Goal: Task Accomplishment & Management: Complete application form

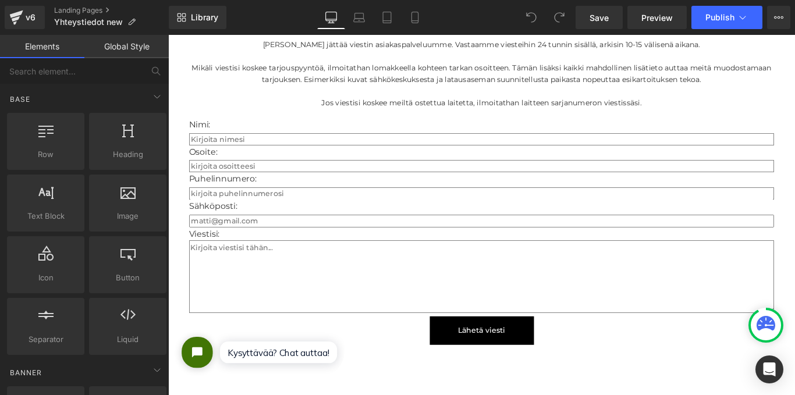
scroll to position [2212, 0]
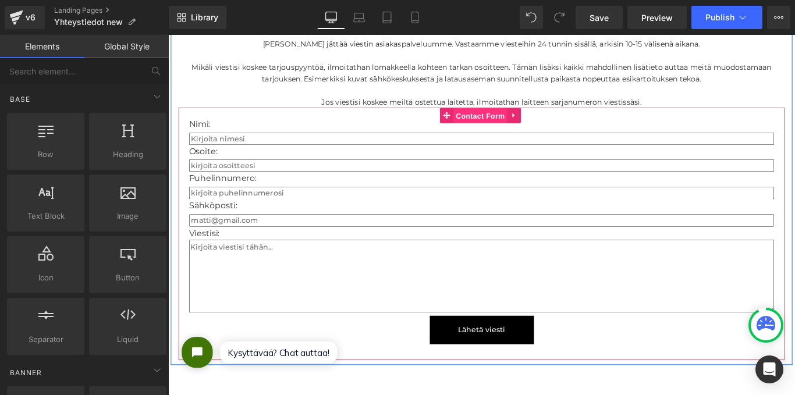
click at [508, 117] on span "Contact Form" at bounding box center [518, 125] width 61 height 17
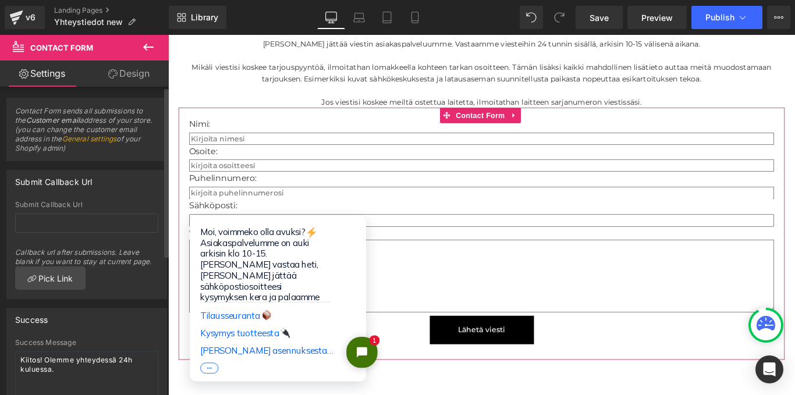
scroll to position [0, 0]
click at [123, 76] on link "Design" at bounding box center [129, 74] width 84 height 26
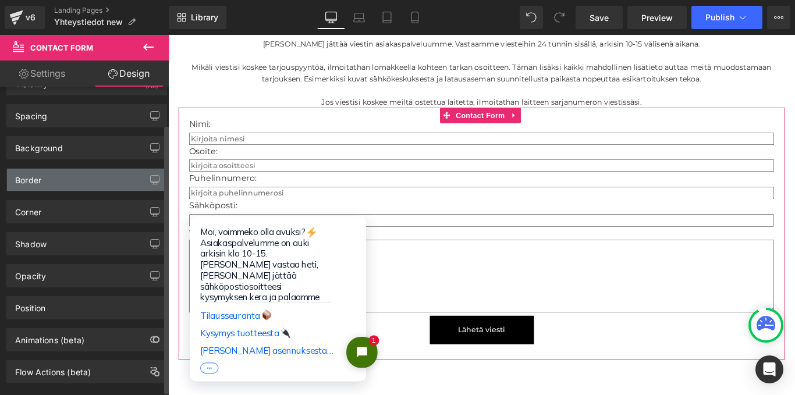
scroll to position [47, 0]
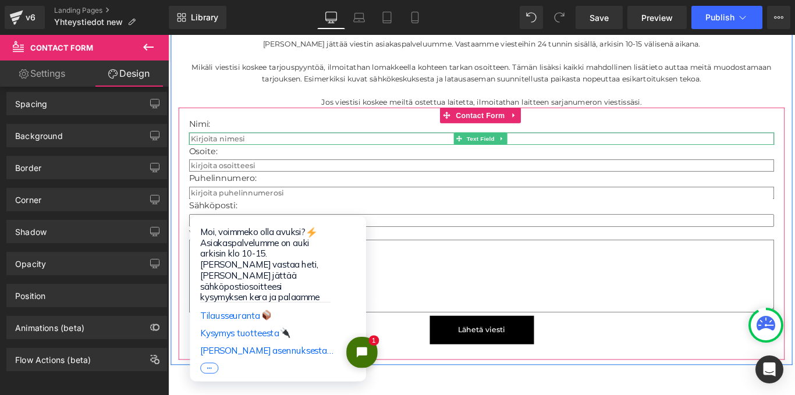
click at [394, 144] on input "text" at bounding box center [521, 151] width 658 height 14
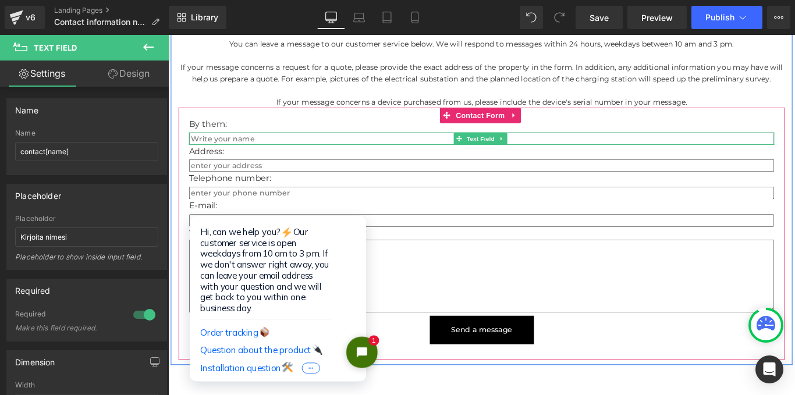
click at [281, 144] on input "text" at bounding box center [521, 151] width 658 height 14
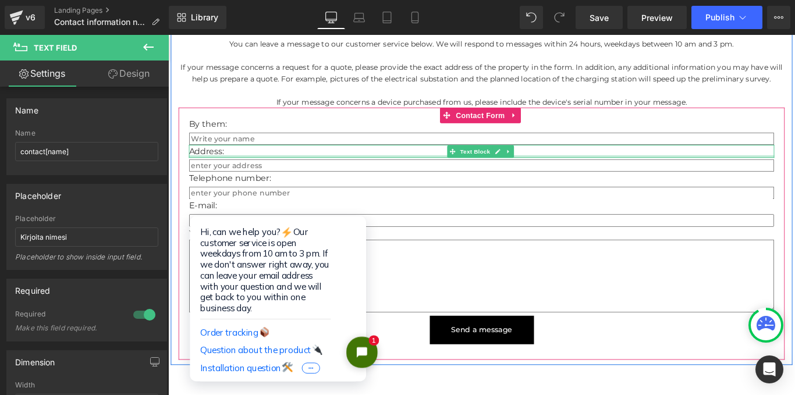
click at [296, 158] on div "Address: Text Block" at bounding box center [521, 165] width 658 height 15
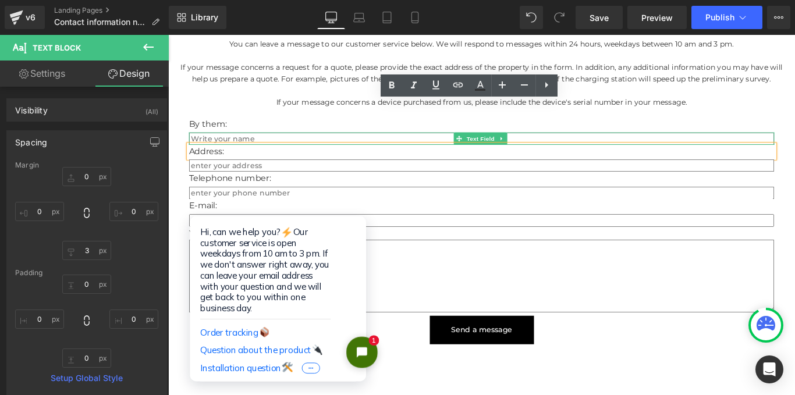
click at [288, 144] on input "text" at bounding box center [521, 151] width 658 height 14
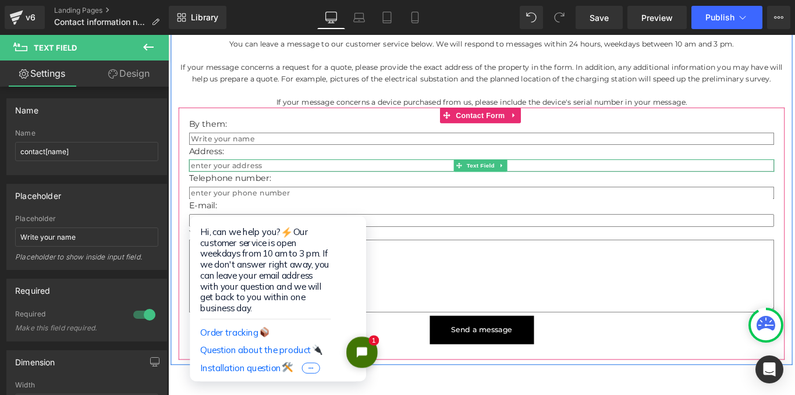
click at [295, 175] on input "text" at bounding box center [521, 182] width 658 height 14
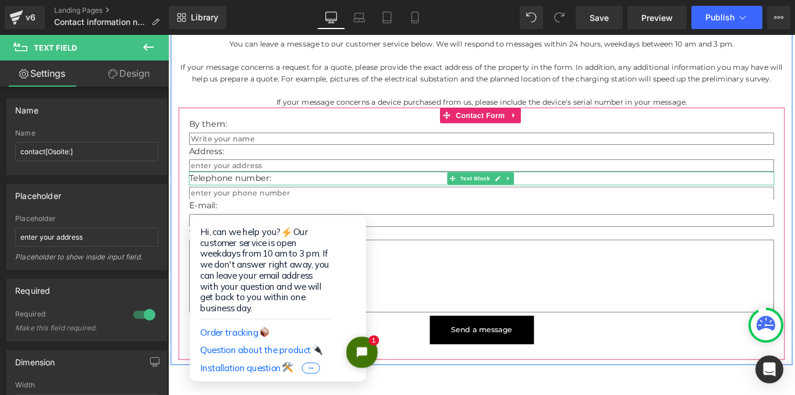
click at [299, 189] on p "Telephone number:" at bounding box center [521, 196] width 658 height 15
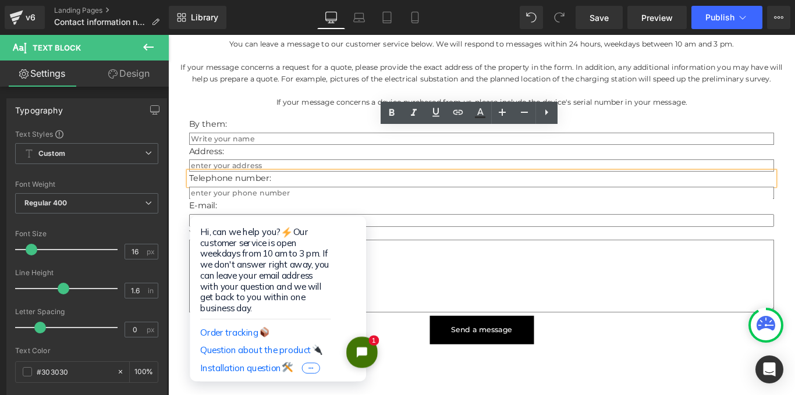
click at [289, 189] on p "Telephone number:" at bounding box center [521, 196] width 658 height 15
click at [307, 206] on input "text" at bounding box center [521, 213] width 658 height 14
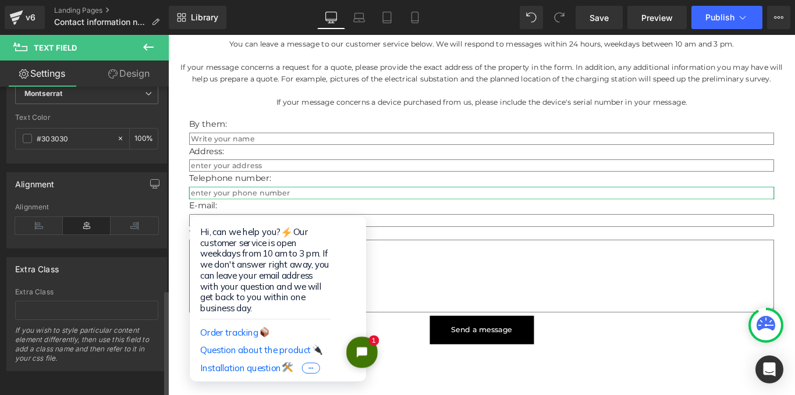
scroll to position [591, 0]
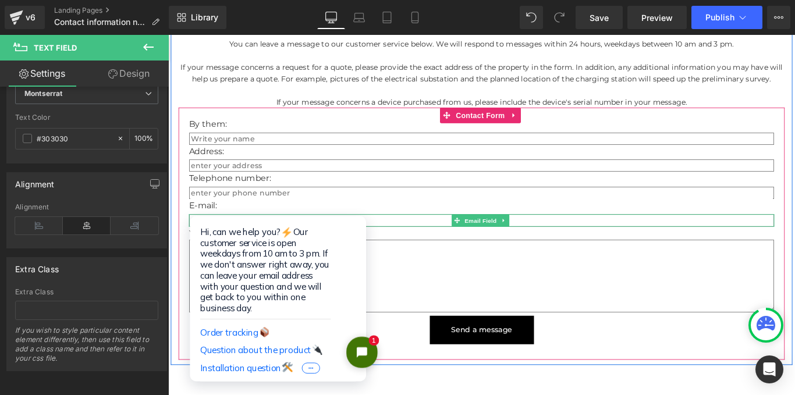
click at [275, 236] on input "email" at bounding box center [521, 243] width 658 height 14
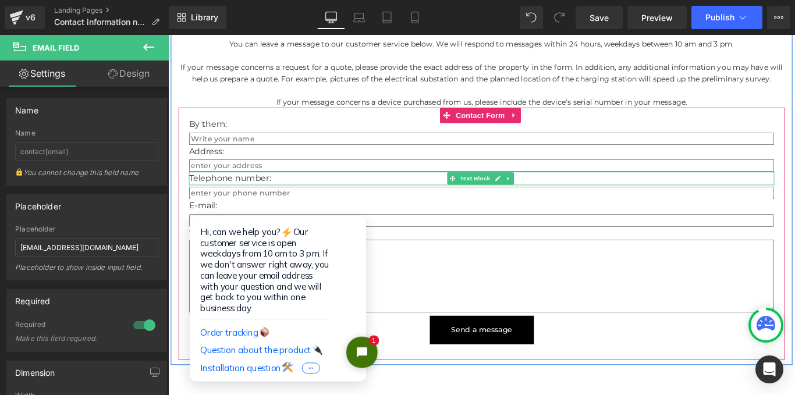
click at [292, 189] on p "Telephone number:" at bounding box center [521, 196] width 658 height 15
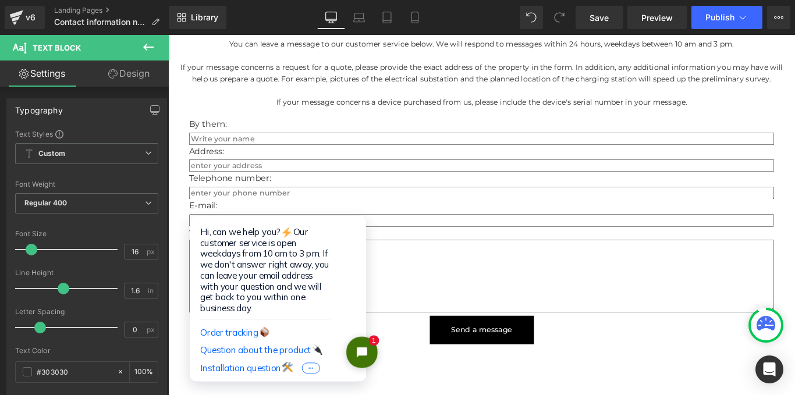
click at [134, 76] on font "Design" at bounding box center [134, 74] width 30 height 12
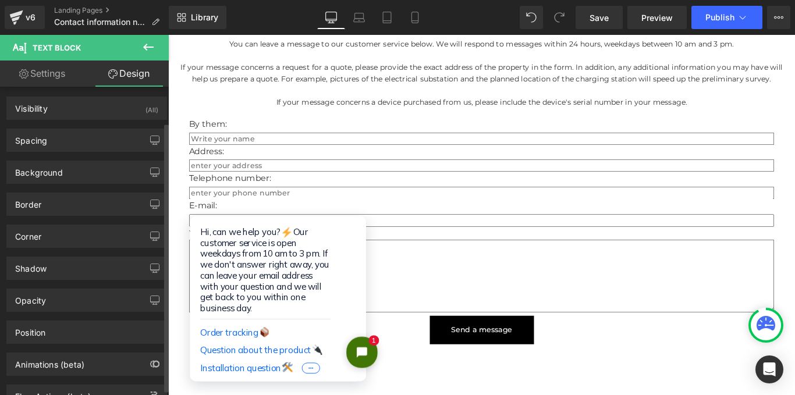
scroll to position [0, 0]
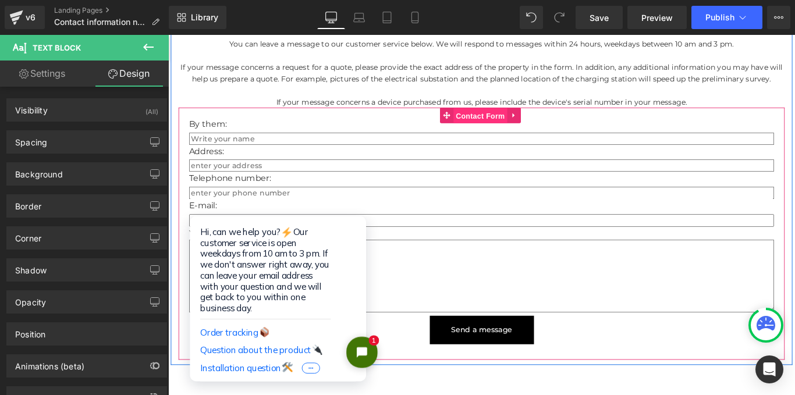
click at [505, 117] on span "Contact Form" at bounding box center [518, 125] width 61 height 17
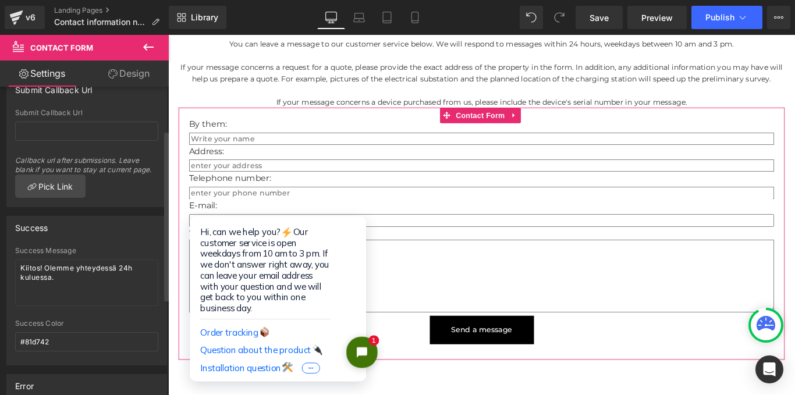
scroll to position [79, 0]
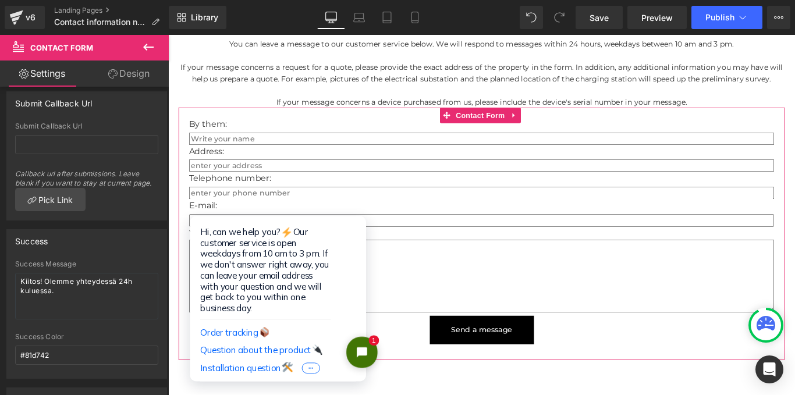
click at [134, 77] on font "Design" at bounding box center [134, 74] width 30 height 12
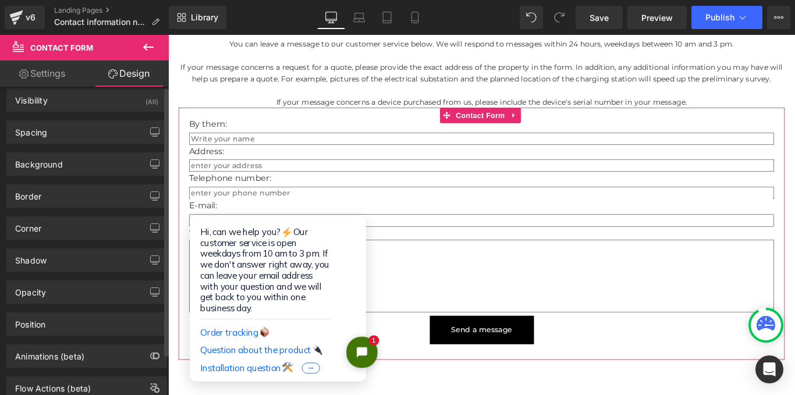
scroll to position [0, 0]
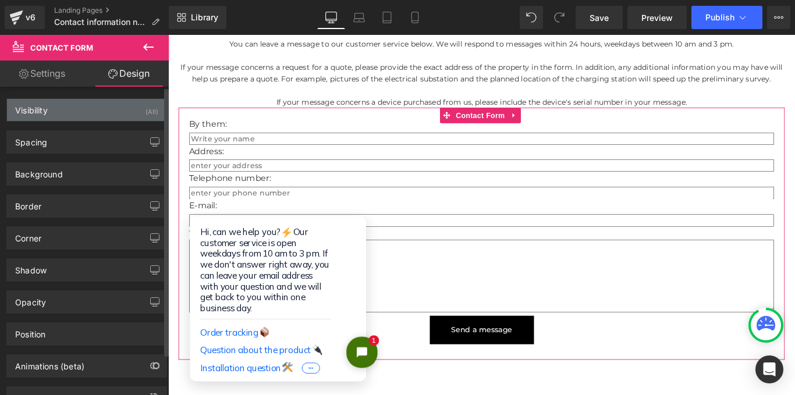
click at [75, 114] on div "Visibility (All)" at bounding box center [87, 110] width 160 height 22
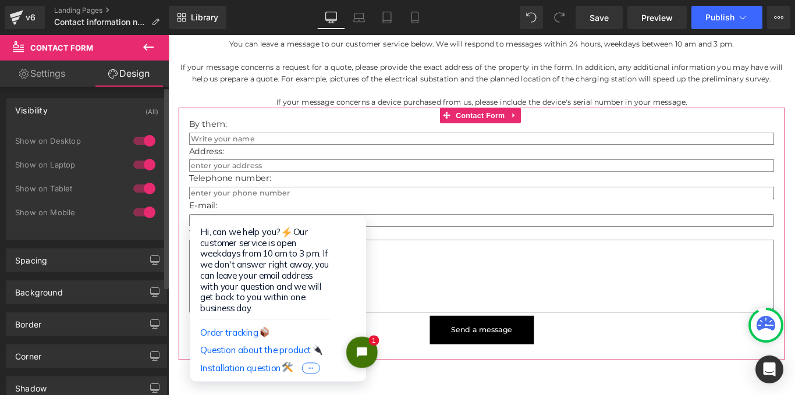
click at [75, 114] on div "Visibility (All)" at bounding box center [87, 110] width 160 height 22
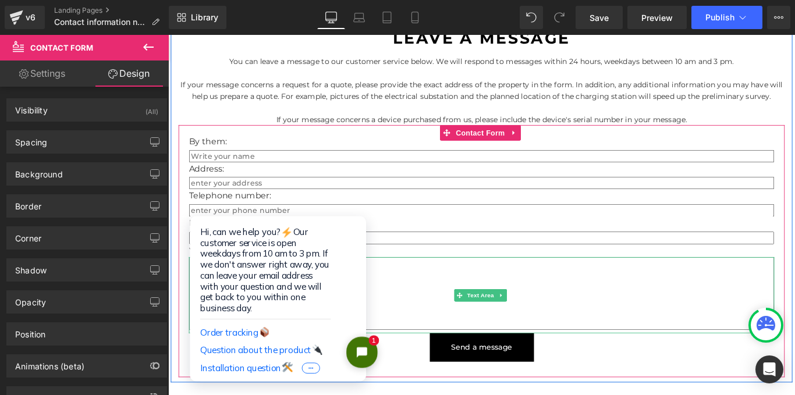
scroll to position [2212, 0]
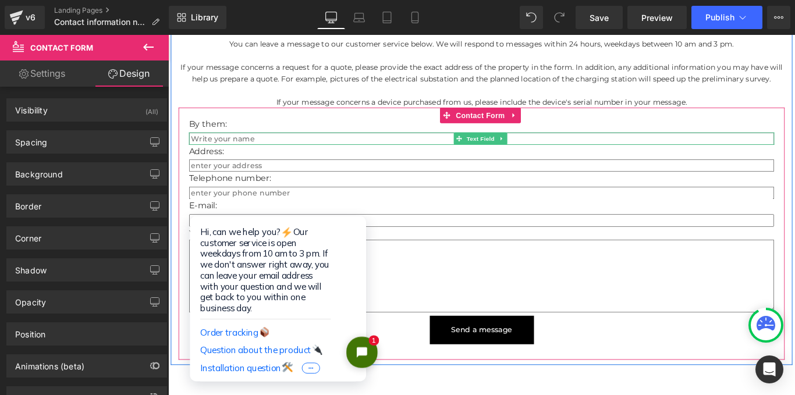
click at [264, 144] on input "text" at bounding box center [521, 151] width 658 height 14
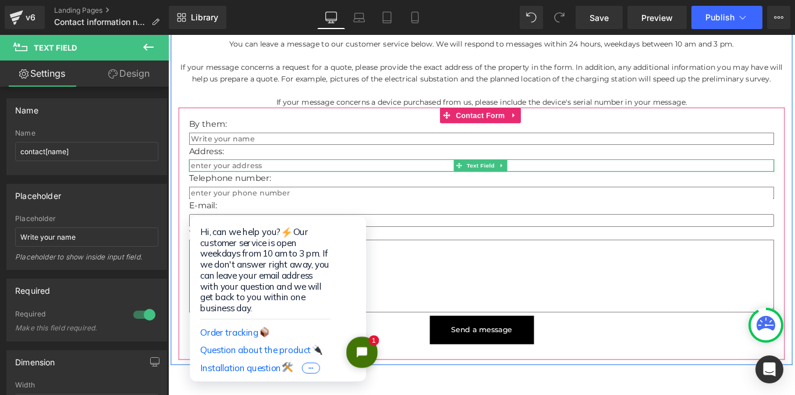
click at [276, 175] on input "text" at bounding box center [521, 182] width 658 height 14
click at [302, 206] on input "text" at bounding box center [521, 213] width 658 height 14
click at [310, 175] on input "text" at bounding box center [521, 182] width 658 height 14
click at [303, 206] on input "text" at bounding box center [521, 213] width 658 height 14
click at [298, 236] on input "email" at bounding box center [521, 243] width 658 height 14
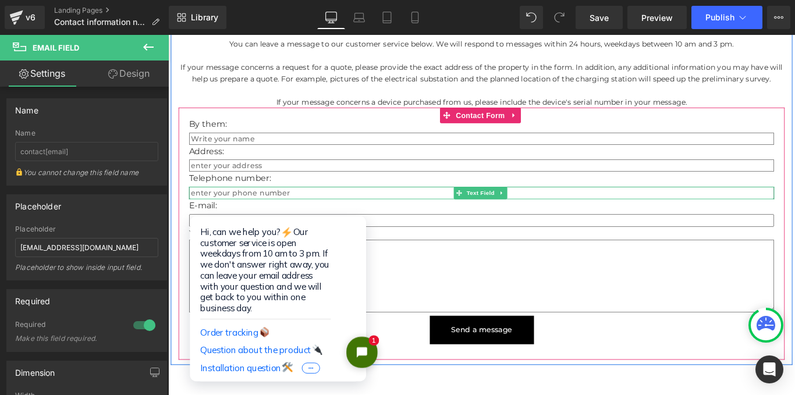
click at [305, 206] on input "text" at bounding box center [521, 213] width 658 height 14
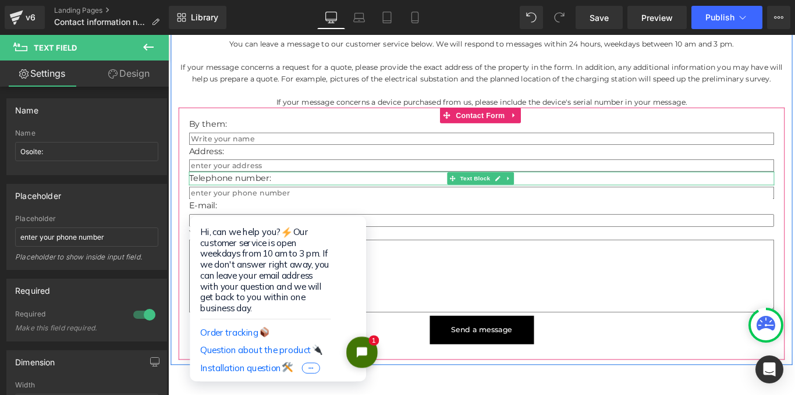
scroll to position [2271, 0]
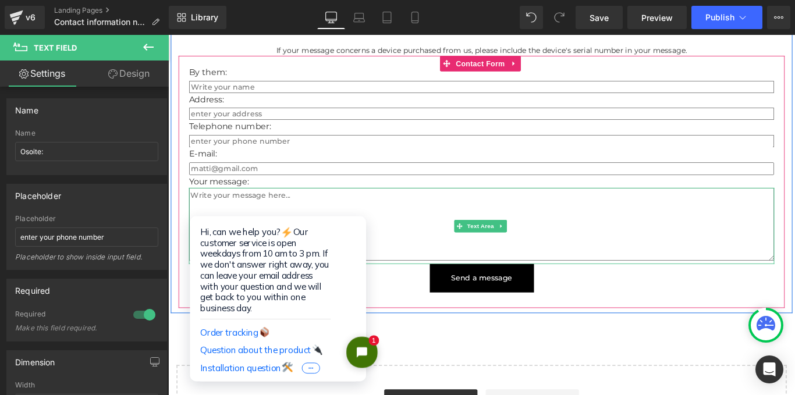
click at [300, 207] on textarea at bounding box center [521, 248] width 658 height 82
click at [317, 178] on input "email" at bounding box center [521, 185] width 658 height 14
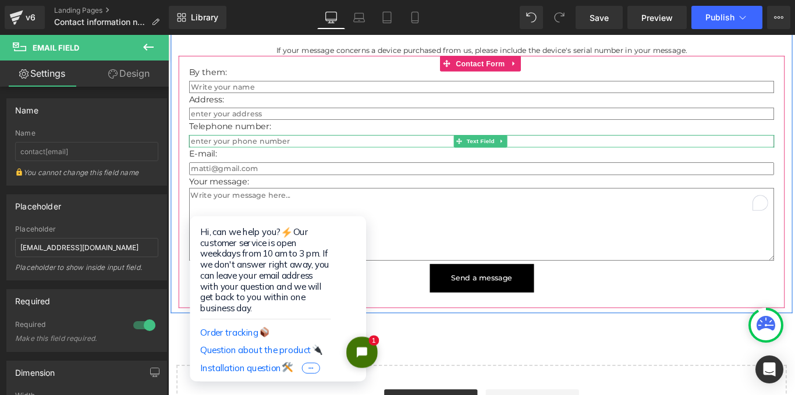
click at [310, 147] on input "text" at bounding box center [521, 154] width 658 height 14
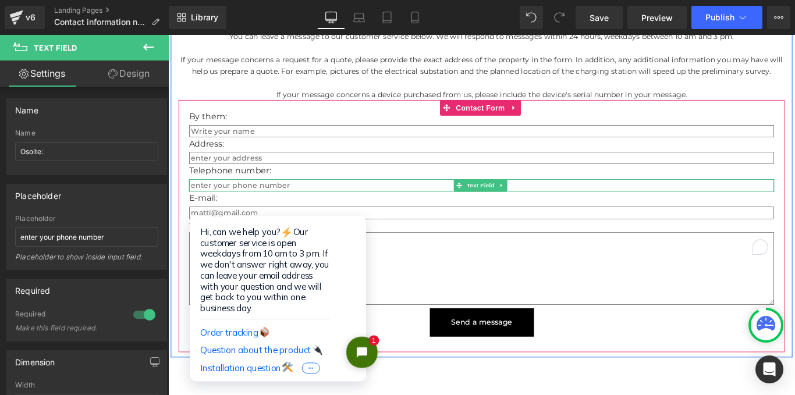
scroll to position [2212, 0]
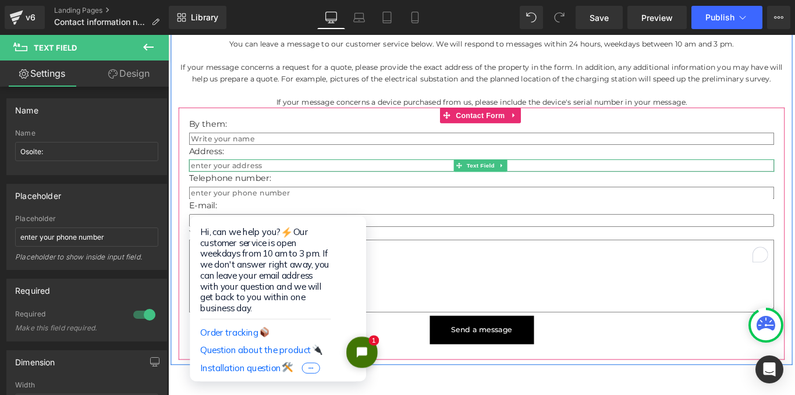
click at [303, 175] on input "text" at bounding box center [521, 182] width 658 height 14
click at [302, 206] on input "text" at bounding box center [521, 213] width 658 height 14
click at [302, 175] on input "text" at bounding box center [521, 182] width 658 height 14
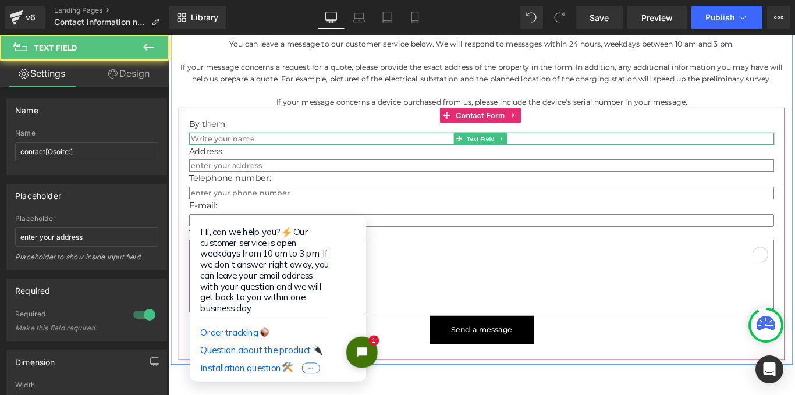
click at [299, 144] on input "text" at bounding box center [521, 151] width 658 height 14
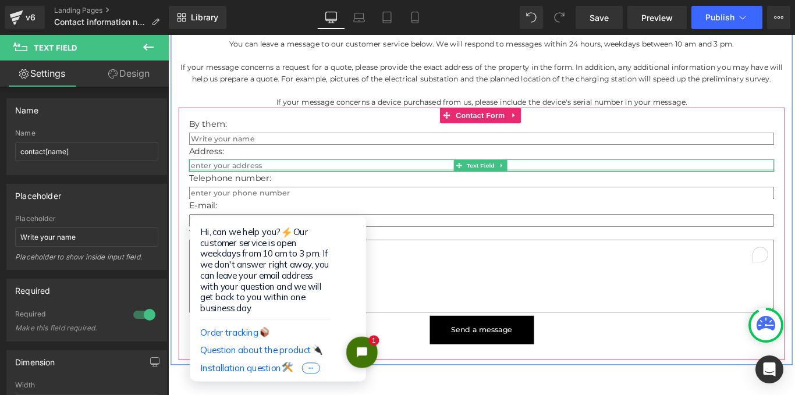
click at [296, 186] on div at bounding box center [521, 187] width 658 height 3
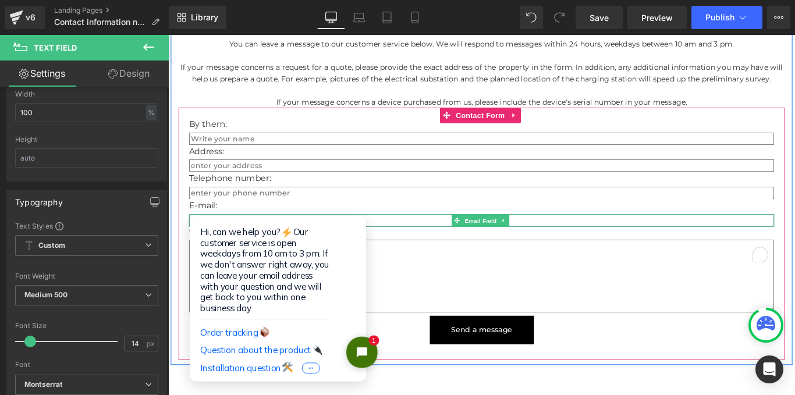
click at [296, 236] on input "email" at bounding box center [521, 243] width 658 height 14
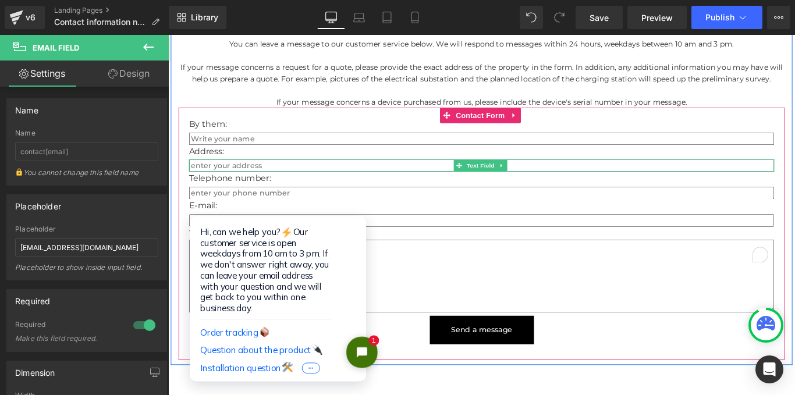
click at [289, 175] on input "text" at bounding box center [521, 182] width 658 height 14
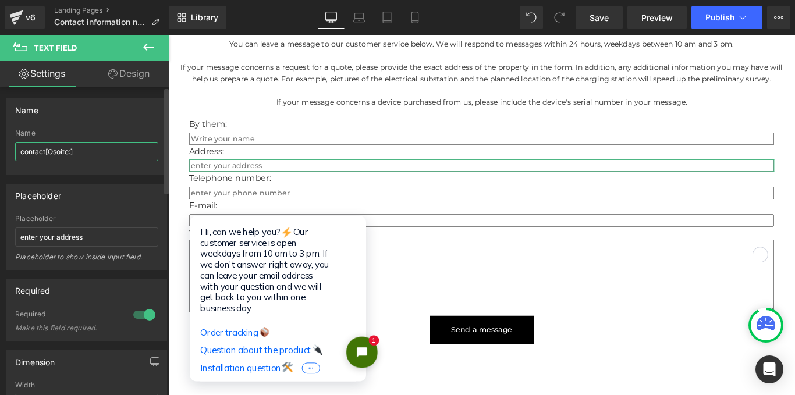
click at [69, 150] on input "contact[Osoite:]" at bounding box center [86, 151] width 143 height 19
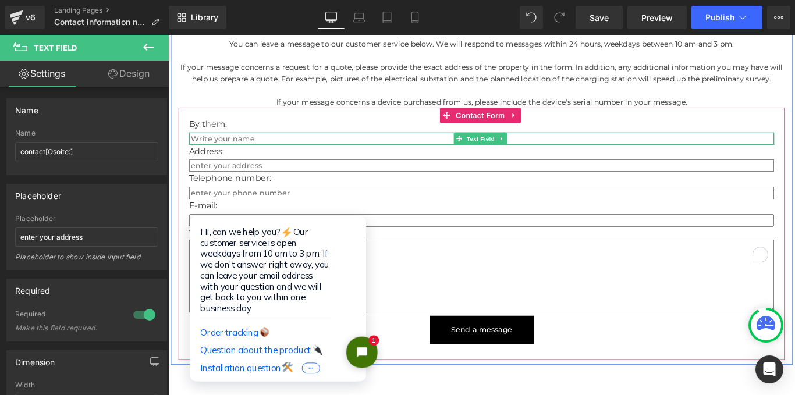
click at [228, 144] on input "text" at bounding box center [521, 151] width 658 height 14
click at [261, 175] on input "text" at bounding box center [521, 182] width 658 height 14
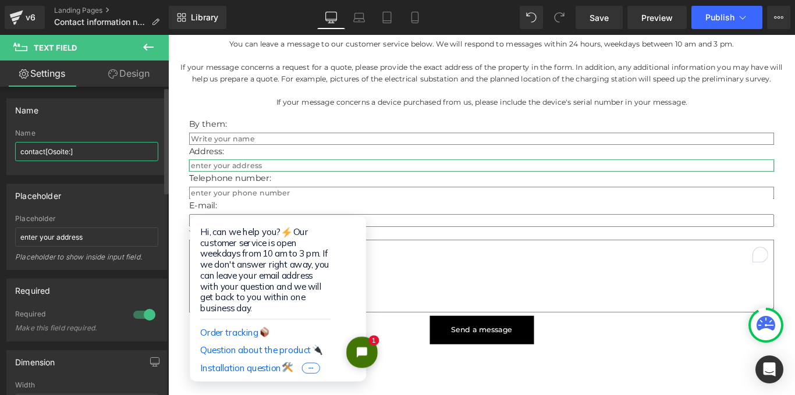
drag, startPoint x: 71, startPoint y: 153, endPoint x: 49, endPoint y: 153, distance: 21.5
click at [49, 153] on input "contact[Osoite:]" at bounding box center [86, 151] width 143 height 19
click at [83, 150] on input "contact[Osoite:]" at bounding box center [86, 151] width 143 height 19
click at [70, 150] on input "contact[Osoite:]" at bounding box center [86, 151] width 143 height 19
type input "contact[Osoite]"
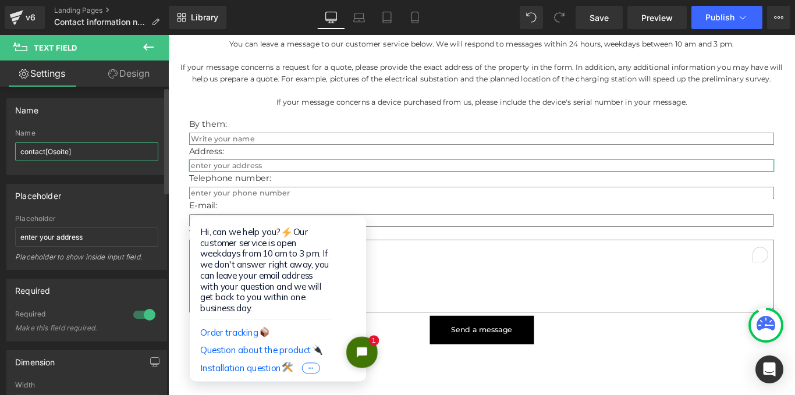
click at [82, 149] on input "contact[Osoite]" at bounding box center [86, 151] width 143 height 19
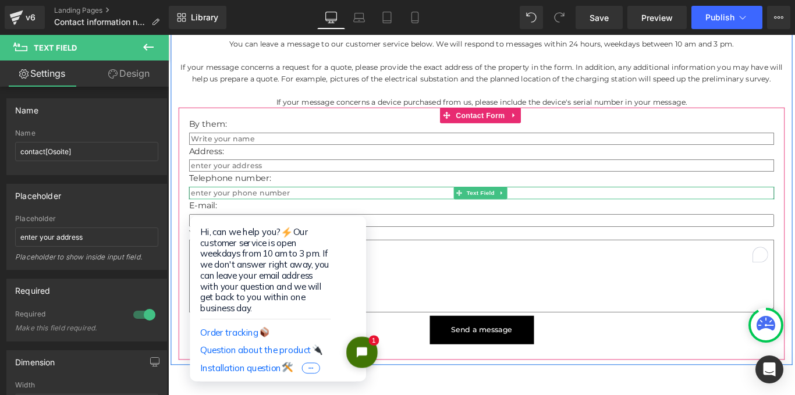
click at [291, 206] on input "text" at bounding box center [521, 213] width 658 height 14
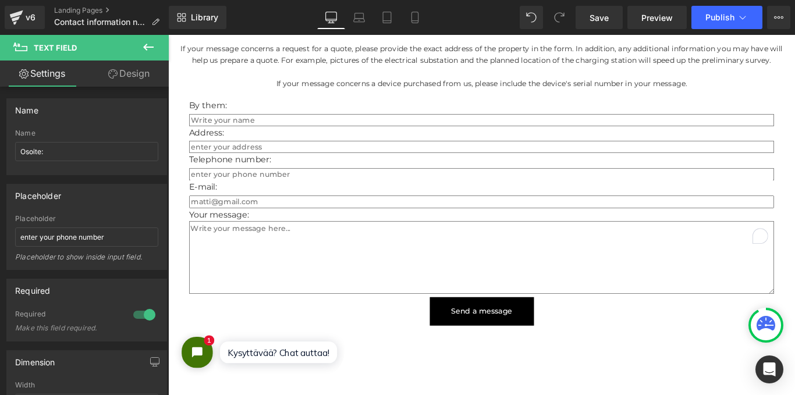
scroll to position [2154, 0]
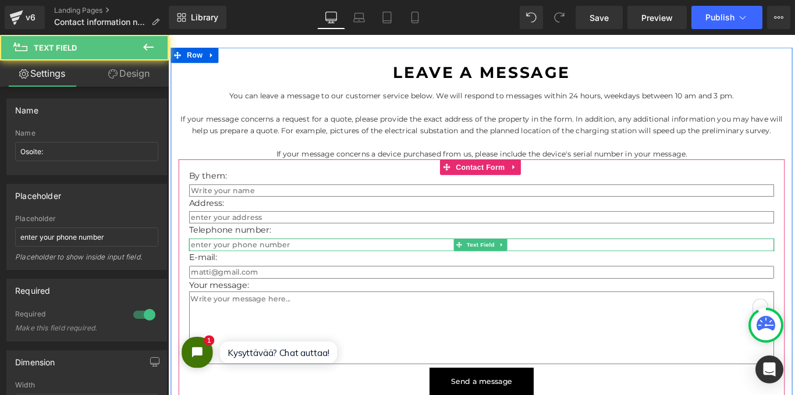
click at [302, 264] on input "text" at bounding box center [521, 271] width 658 height 14
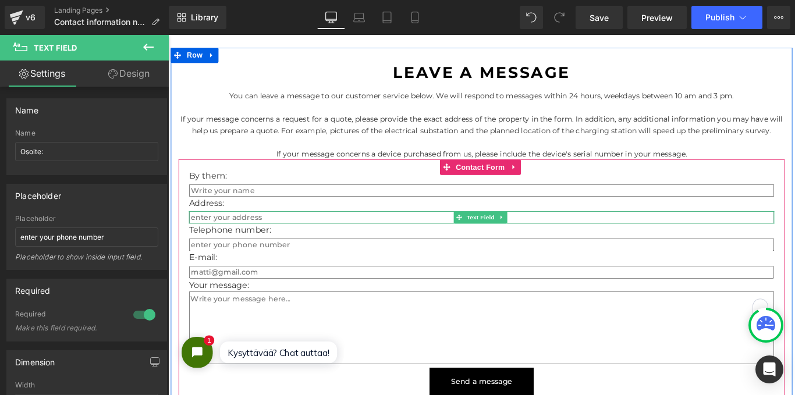
click at [288, 233] on input "text" at bounding box center [521, 240] width 658 height 14
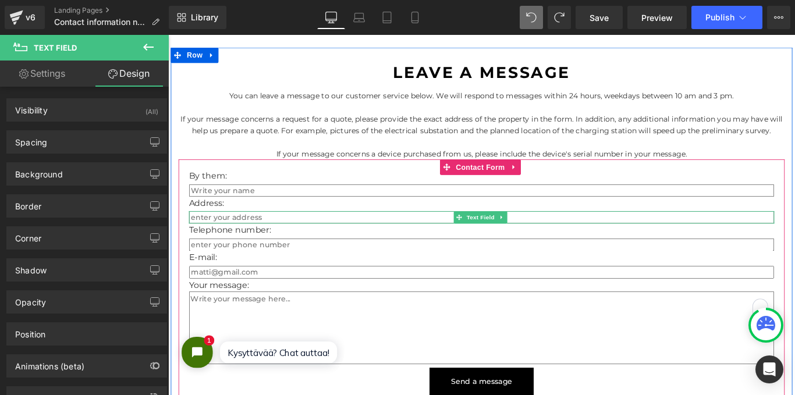
click at [394, 233] on input "text" at bounding box center [521, 240] width 658 height 14
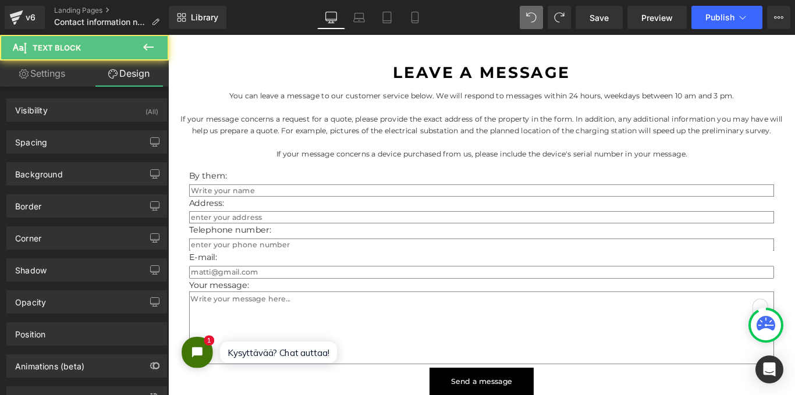
click at [283, 233] on input "text" at bounding box center [521, 240] width 658 height 14
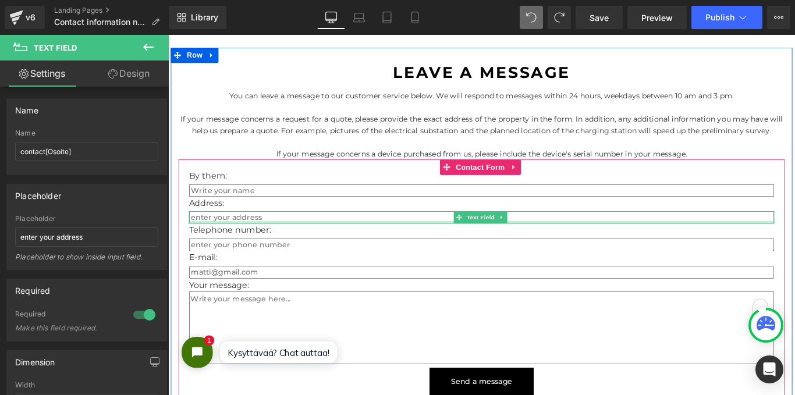
click at [282, 233] on div "Text Field" at bounding box center [521, 240] width 658 height 14
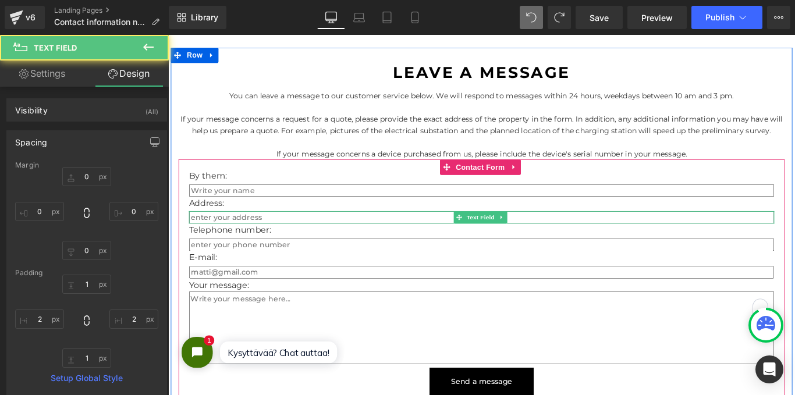
click at [285, 233] on input "text" at bounding box center [521, 240] width 658 height 14
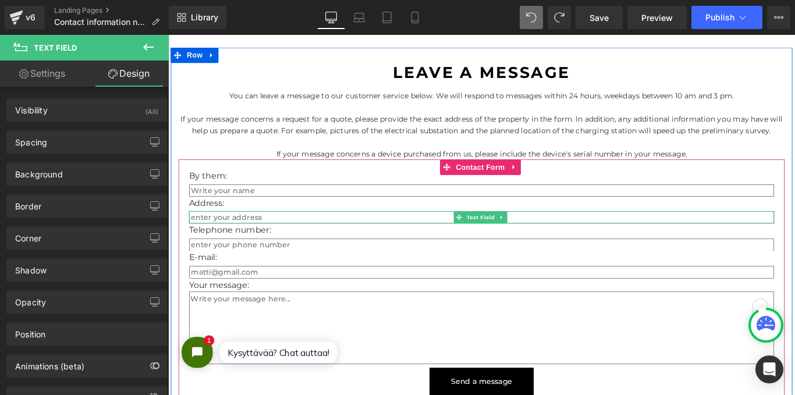
click at [307, 233] on input "text" at bounding box center [521, 240] width 658 height 14
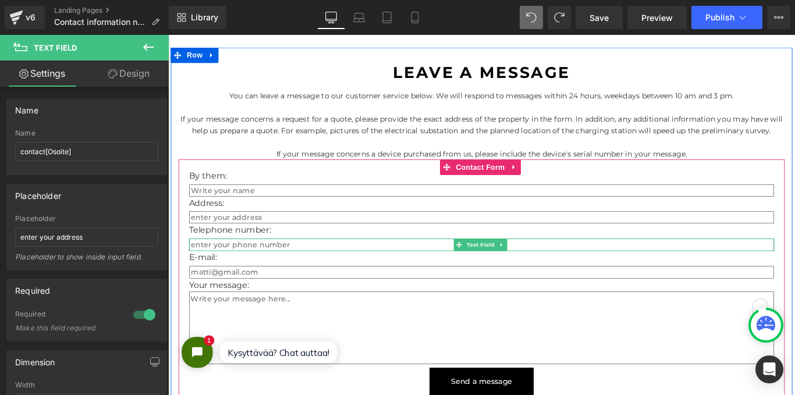
click at [297, 264] on input "text" at bounding box center [521, 271] width 658 height 14
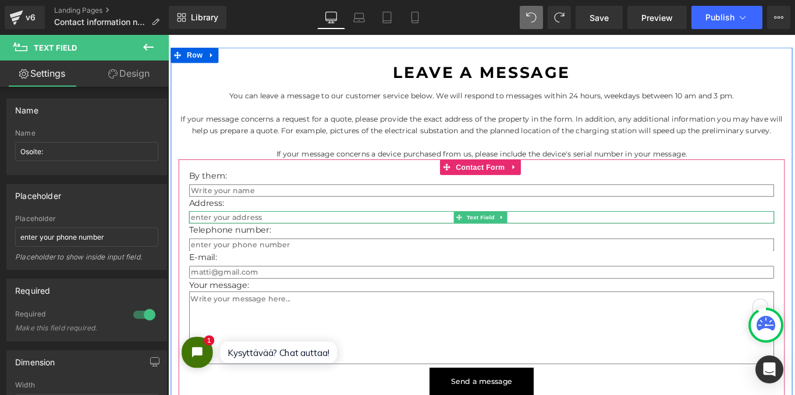
click at [297, 233] on input "text" at bounding box center [521, 240] width 658 height 14
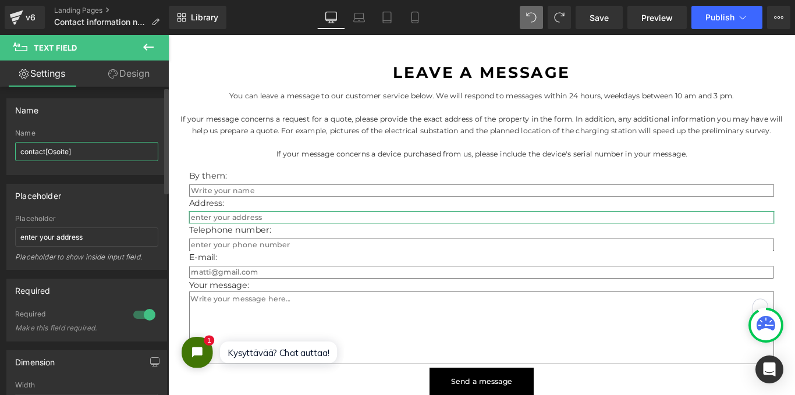
drag, startPoint x: 68, startPoint y: 150, endPoint x: 80, endPoint y: 154, distance: 13.1
click at [68, 150] on input "contact[Osoite]" at bounding box center [86, 151] width 143 height 19
type input "contact[Osoite:]"
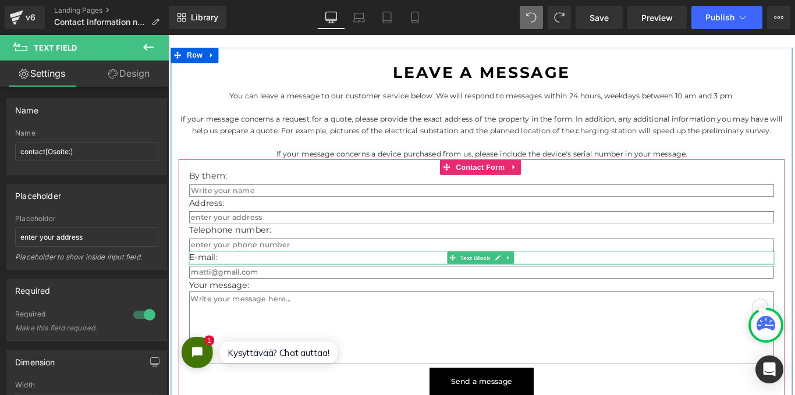
click at [309, 278] on p "E-mail:" at bounding box center [521, 285] width 658 height 15
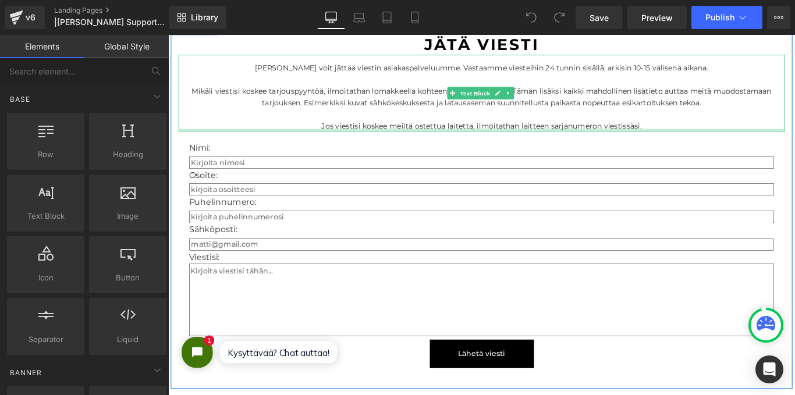
scroll to position [2212, 0]
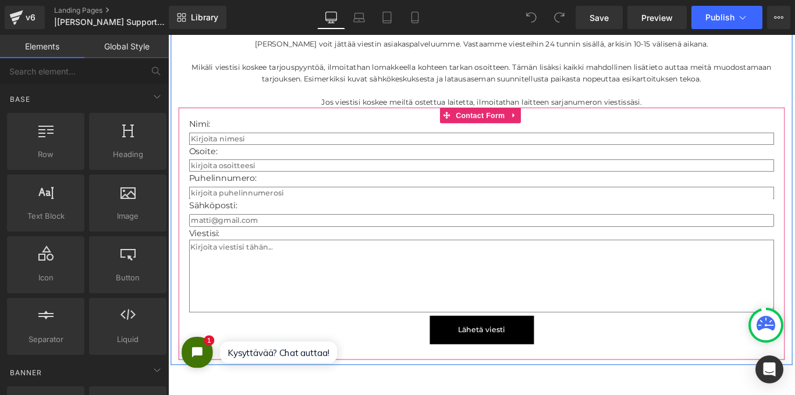
click at [299, 116] on div "Nimi: Text Block Text Field Osoite: Text Block Text Field Puhelinnumero: Text B…" at bounding box center [520, 258] width 681 height 284
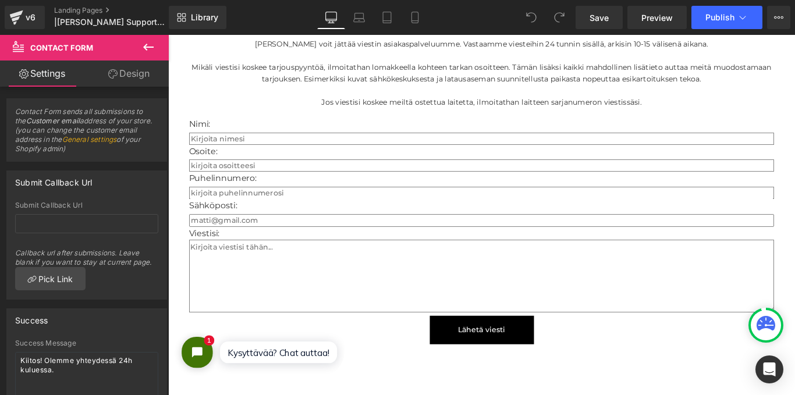
click at [141, 45] on icon at bounding box center [148, 47] width 14 height 14
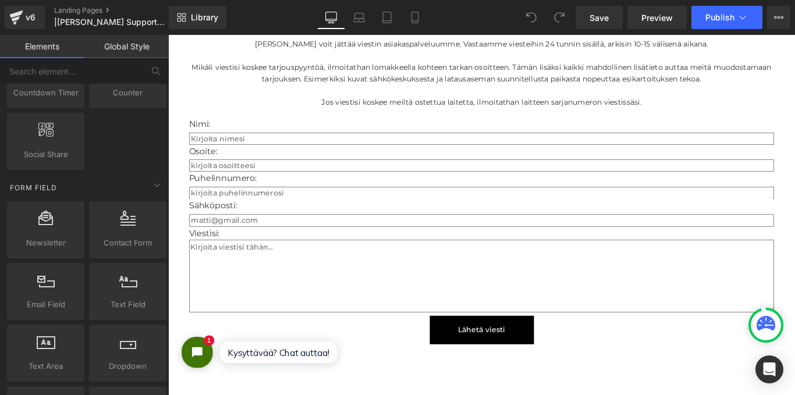
scroll to position [1630, 0]
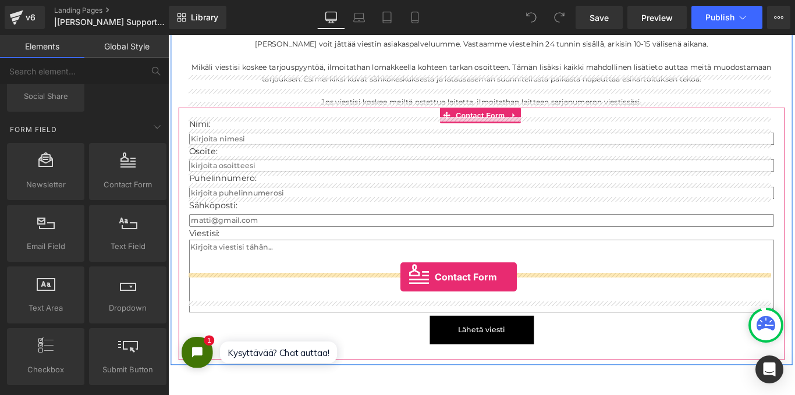
drag, startPoint x: 290, startPoint y: 203, endPoint x: 429, endPoint y: 307, distance: 173.5
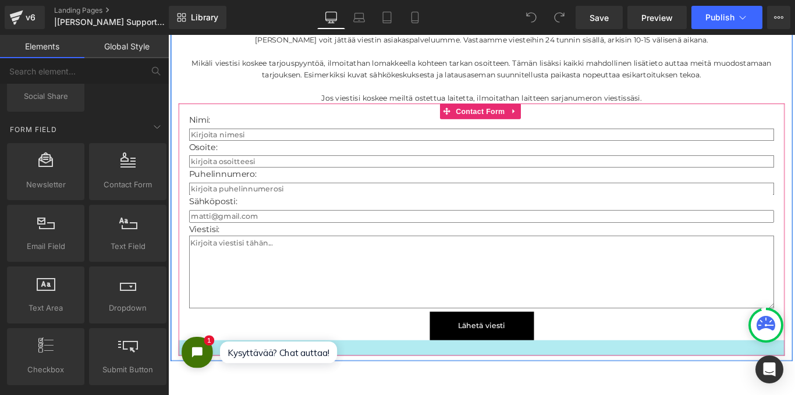
scroll to position [2212, 0]
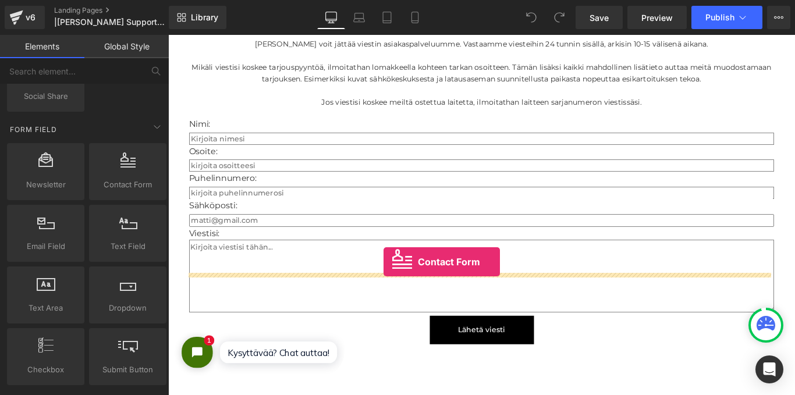
drag, startPoint x: 290, startPoint y: 215, endPoint x: 414, endPoint y: 292, distance: 145.9
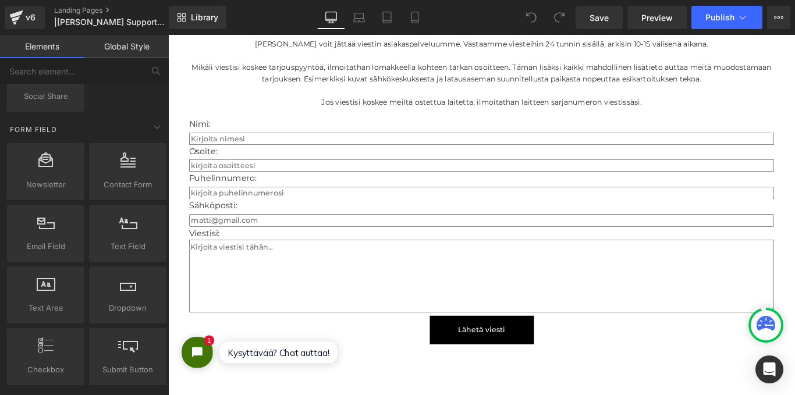
scroll to position [3011, 696]
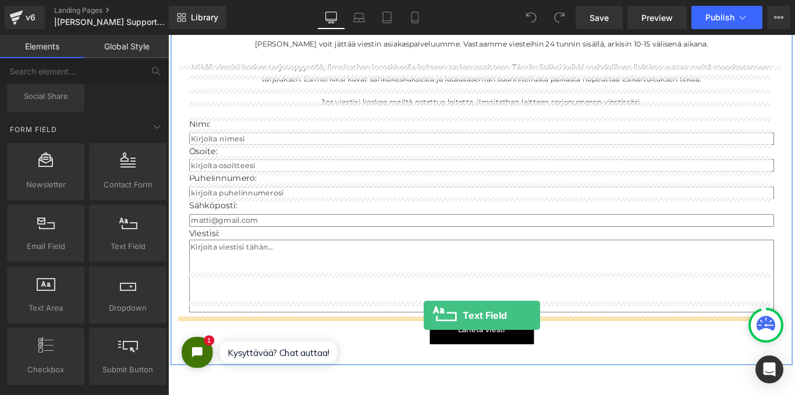
drag, startPoint x: 268, startPoint y: 268, endPoint x: 455, endPoint y: 351, distance: 204.7
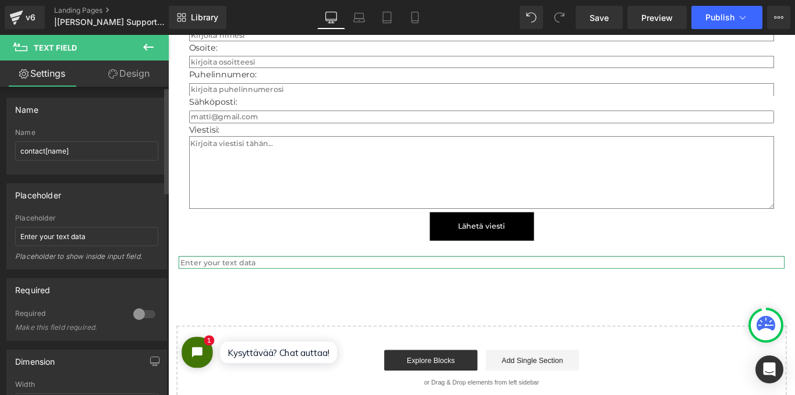
scroll to position [0, 0]
click at [132, 79] on link "Design" at bounding box center [129, 74] width 84 height 26
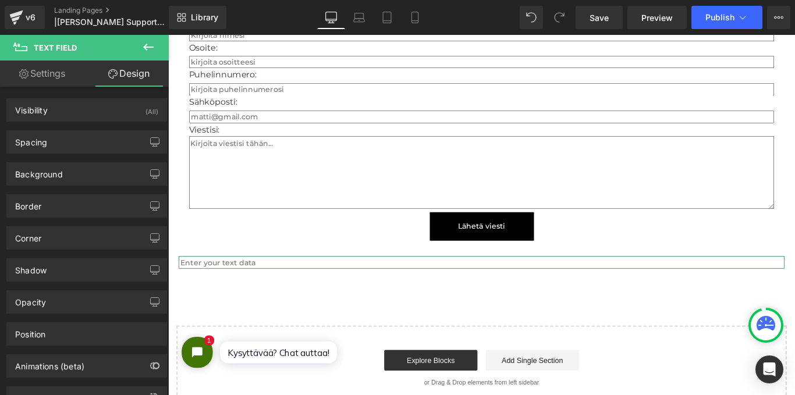
click at [64, 78] on link "Settings" at bounding box center [42, 74] width 84 height 26
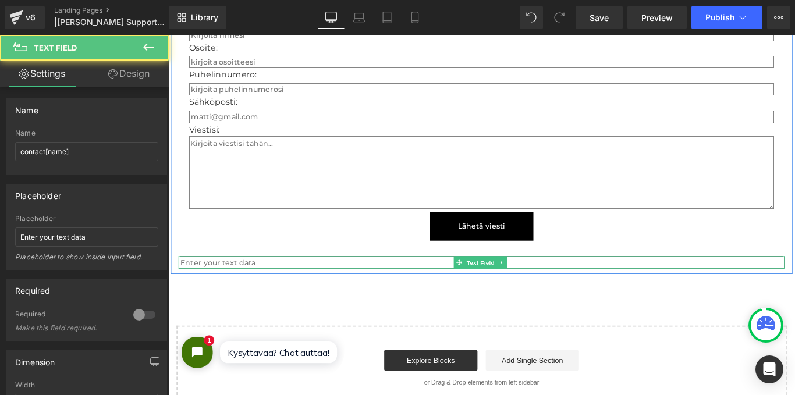
click at [384, 284] on input "text" at bounding box center [520, 291] width 681 height 14
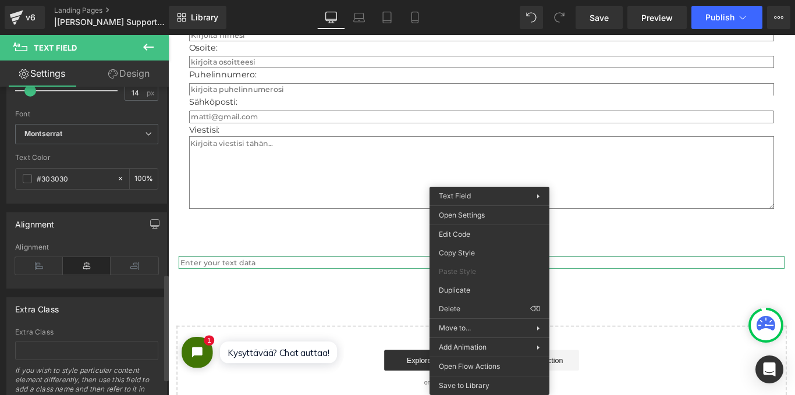
scroll to position [475, 0]
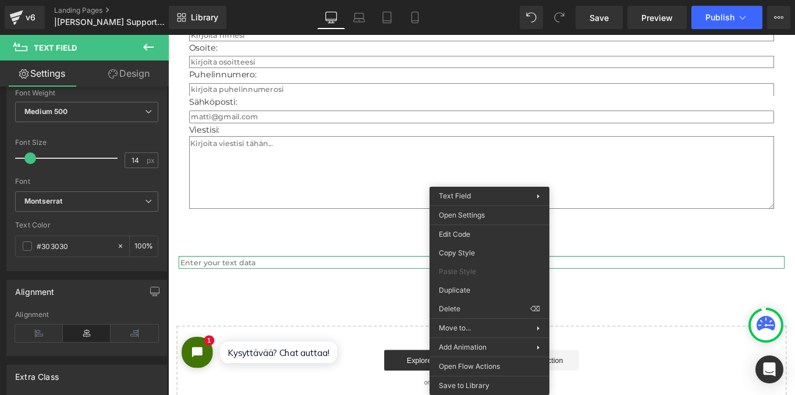
click at [115, 70] on icon at bounding box center [112, 73] width 9 height 9
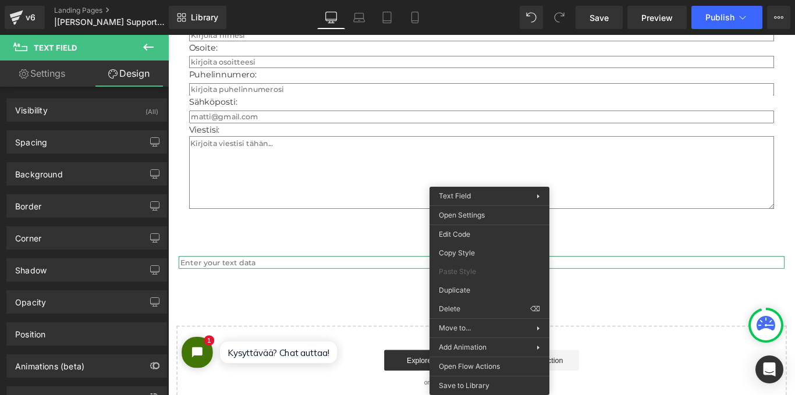
click at [148, 48] on icon at bounding box center [148, 47] width 10 height 7
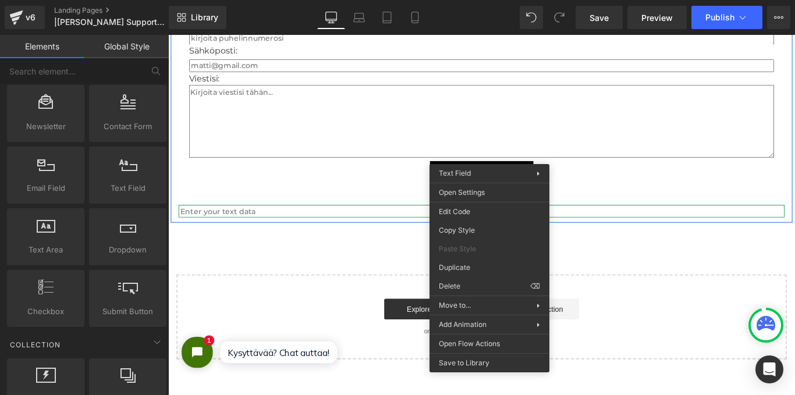
scroll to position [2387, 0]
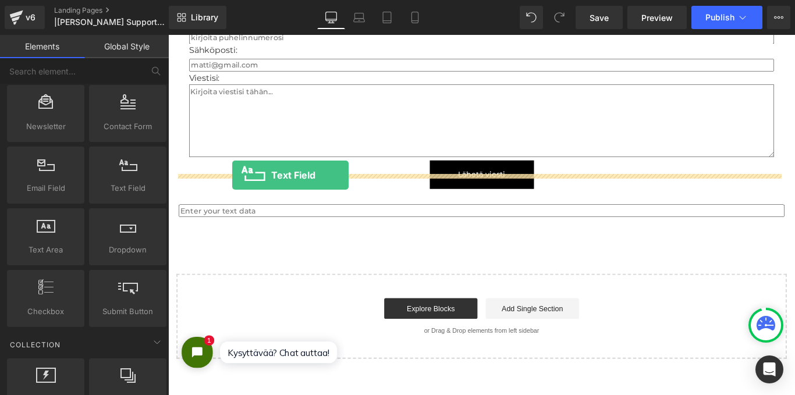
drag, startPoint x: 282, startPoint y: 228, endPoint x: 240, endPoint y: 193, distance: 54.1
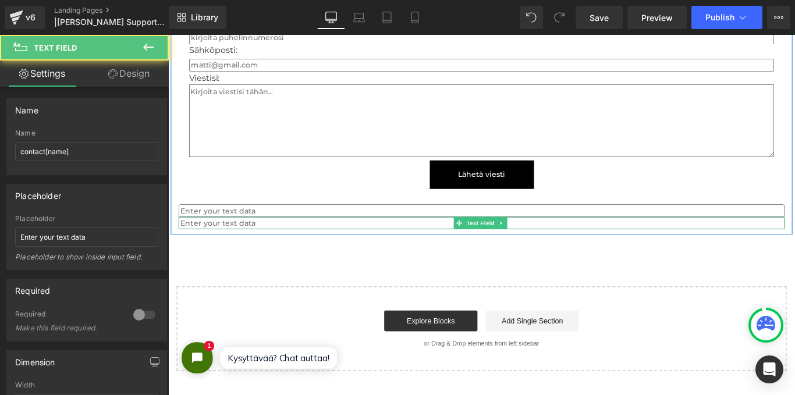
scroll to position [3039, 696]
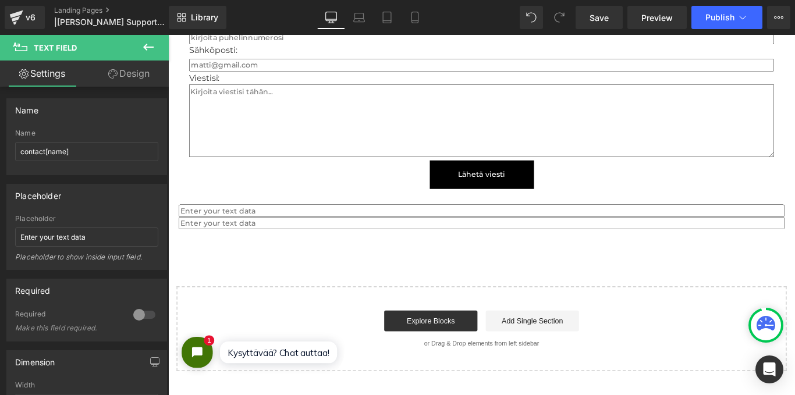
click at [150, 48] on icon at bounding box center [148, 47] width 14 height 14
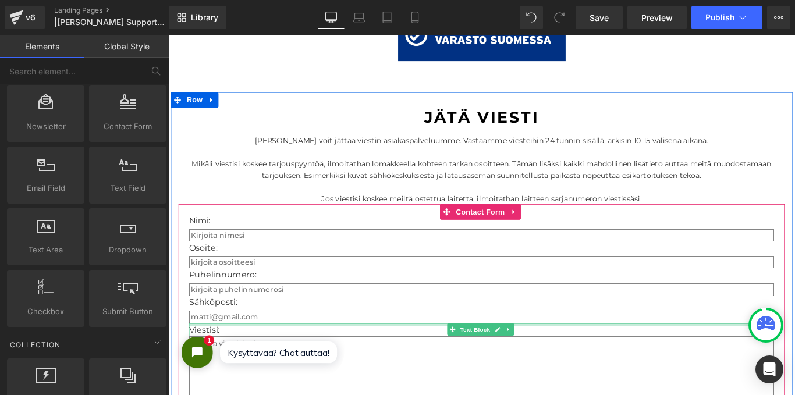
scroll to position [2096, 0]
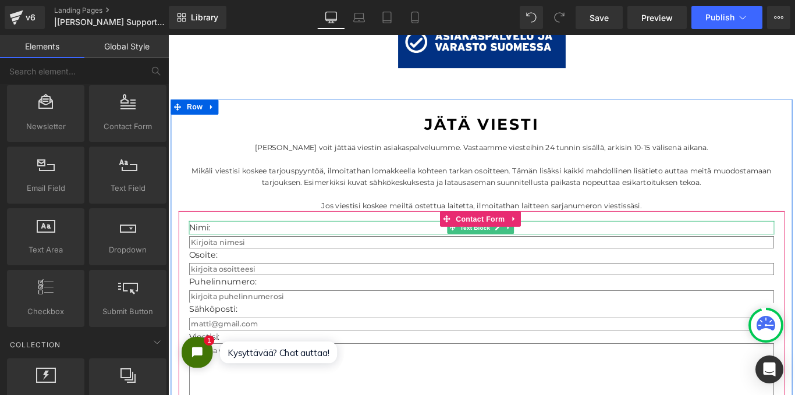
click at [217, 244] on p "Nimi:" at bounding box center [521, 251] width 658 height 15
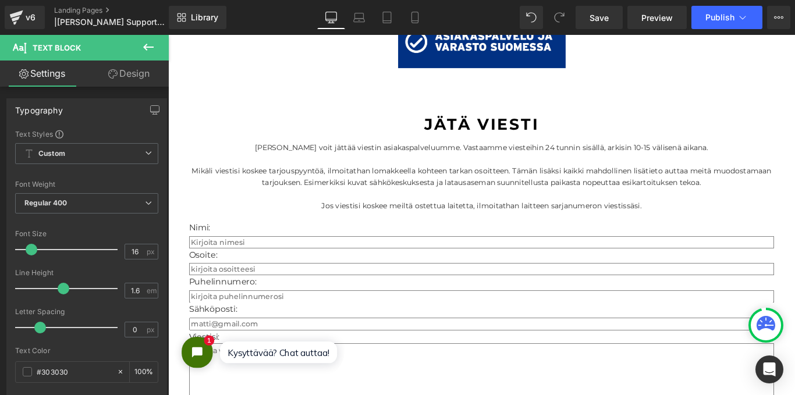
click at [144, 52] on icon at bounding box center [148, 47] width 14 height 14
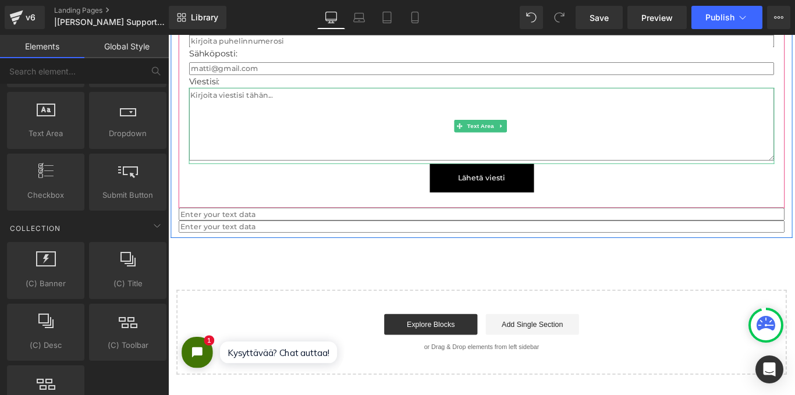
scroll to position [2387, 0]
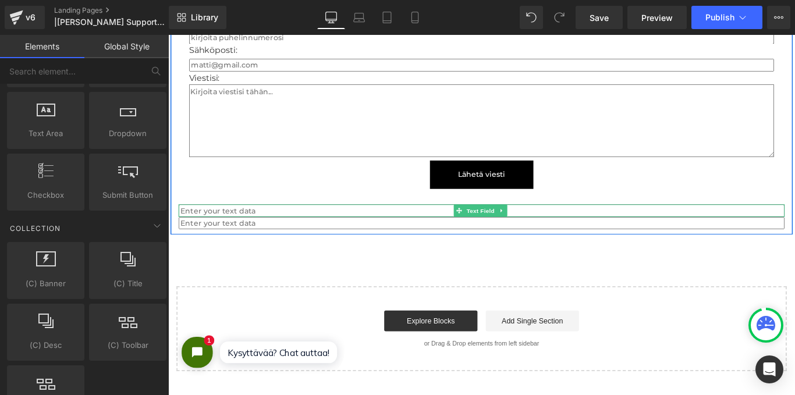
click at [325, 225] on input "text" at bounding box center [520, 232] width 681 height 14
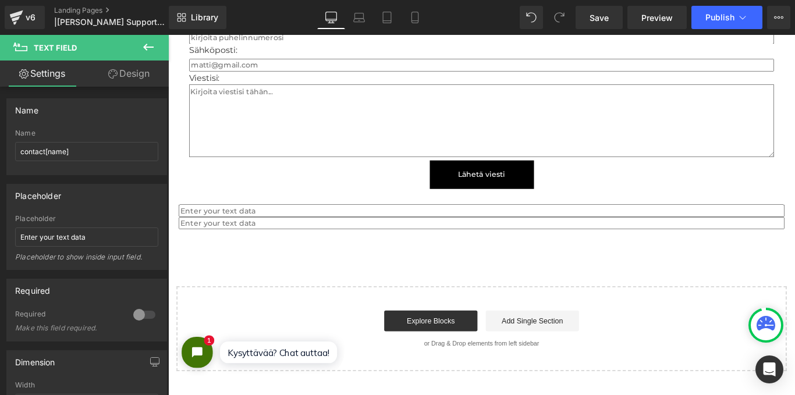
click at [147, 50] on icon at bounding box center [148, 47] width 10 height 7
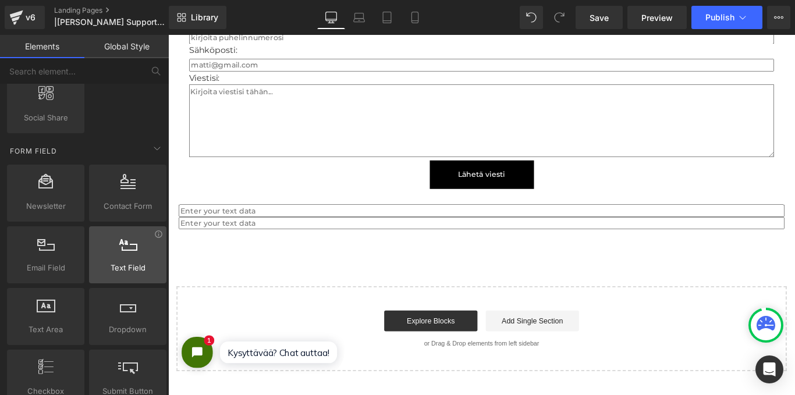
scroll to position [1572, 0]
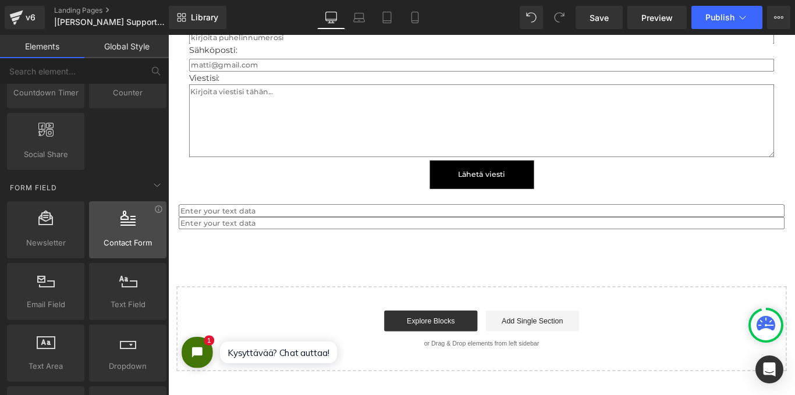
click at [119, 229] on div at bounding box center [128, 224] width 70 height 26
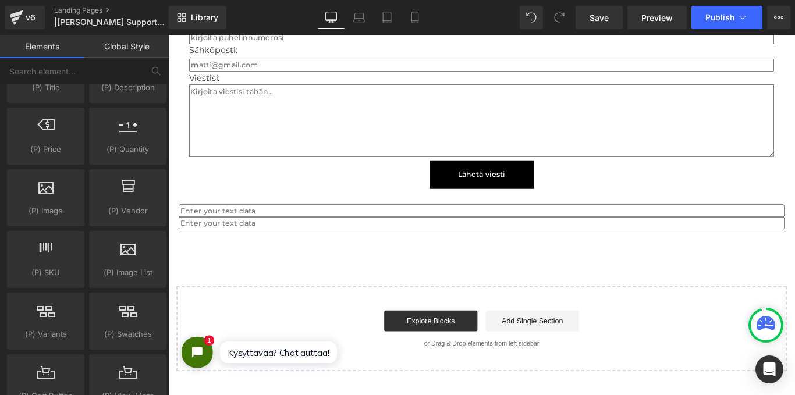
scroll to position [1106, 0]
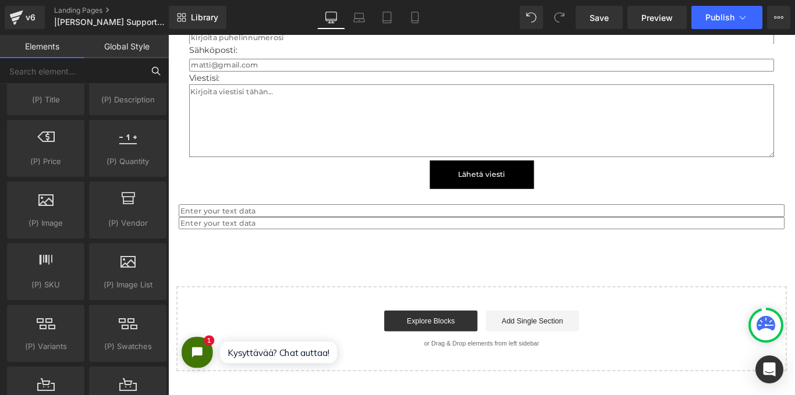
click at [121, 72] on input "text" at bounding box center [71, 71] width 143 height 26
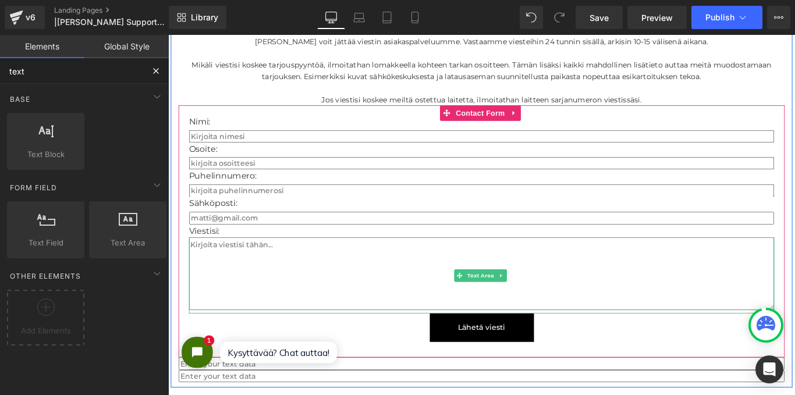
scroll to position [2154, 0]
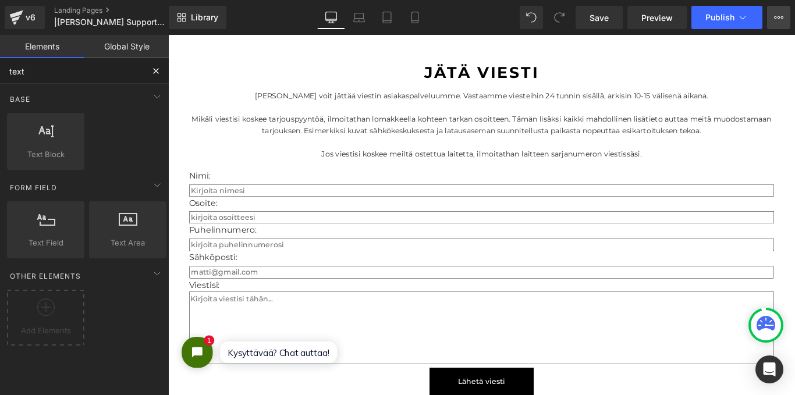
type input "text"
click at [778, 24] on button "View Live Page View with current Template Save Template to Library Schedule Pub…" at bounding box center [778, 17] width 23 height 23
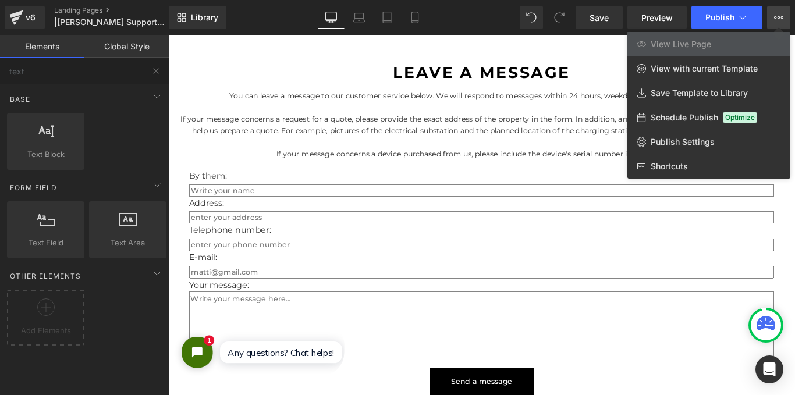
click at [256, 175] on div at bounding box center [481, 215] width 627 height 360
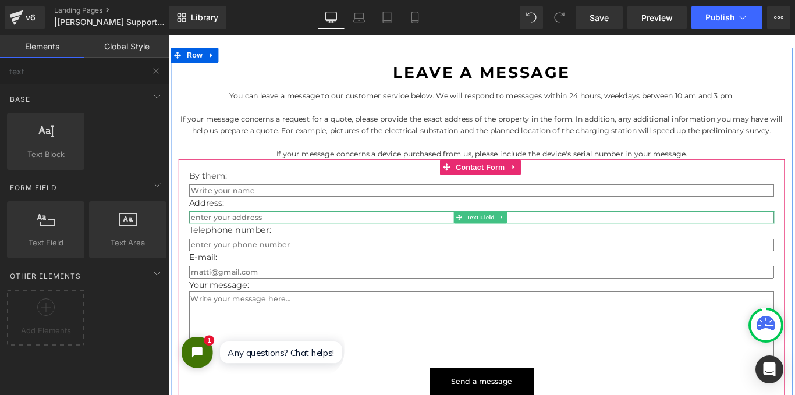
click at [270, 233] on input "text" at bounding box center [521, 240] width 658 height 14
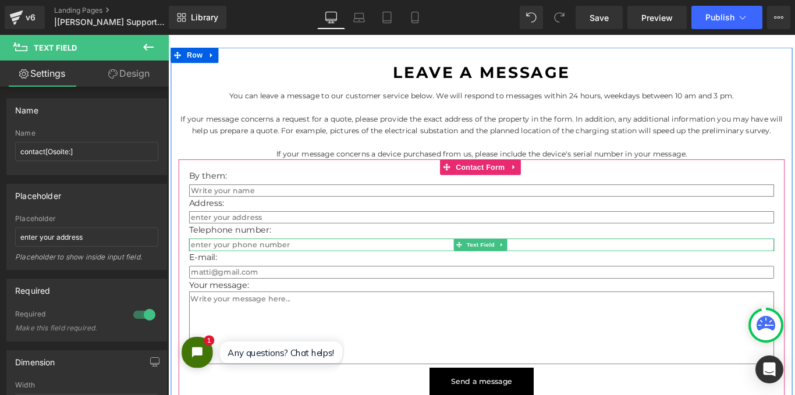
click at [312, 264] on input "text" at bounding box center [521, 271] width 658 height 14
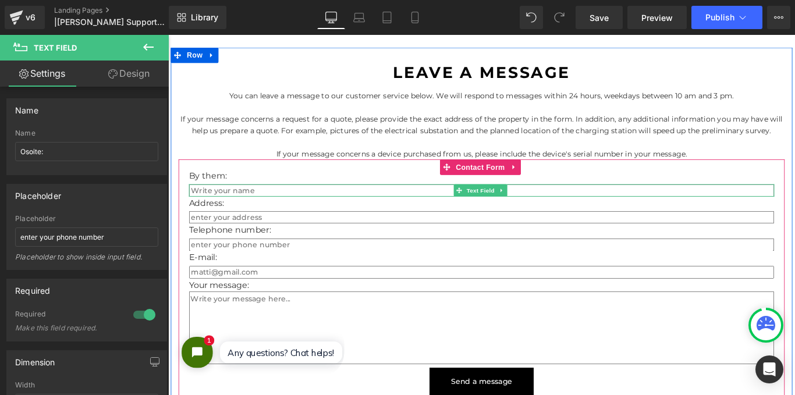
click at [308, 203] on input "text" at bounding box center [521, 210] width 658 height 14
click at [299, 233] on input "text" at bounding box center [521, 240] width 658 height 14
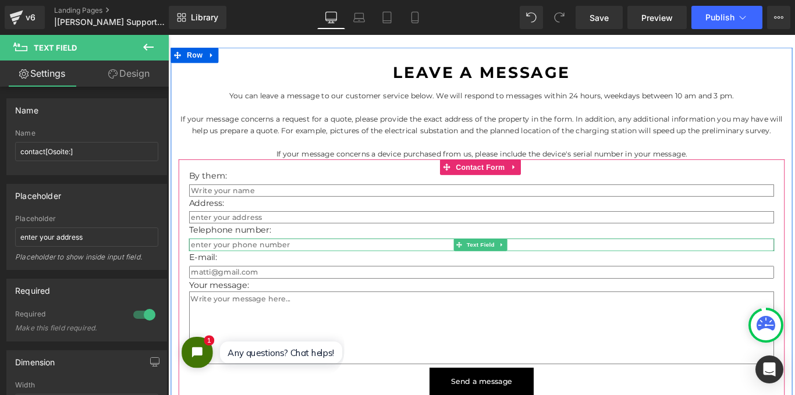
click at [296, 264] on input "text" at bounding box center [521, 271] width 658 height 14
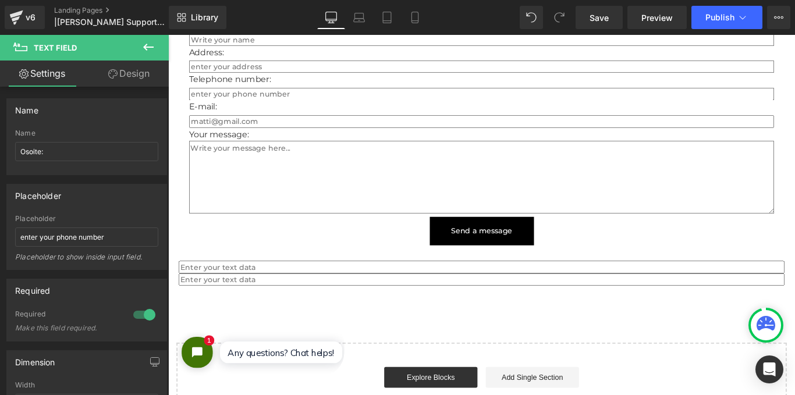
scroll to position [2329, 0]
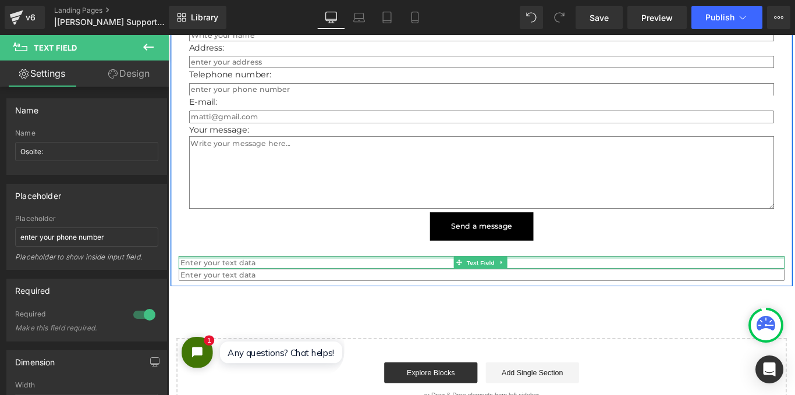
click at [573, 284] on div "Text Field" at bounding box center [520, 291] width 681 height 14
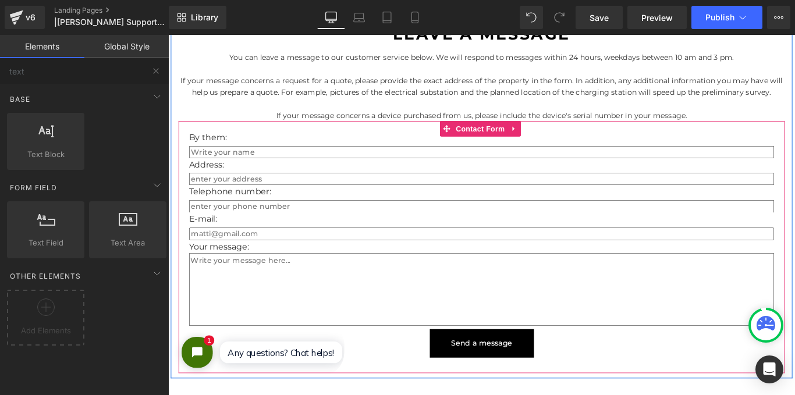
scroll to position [2154, 0]
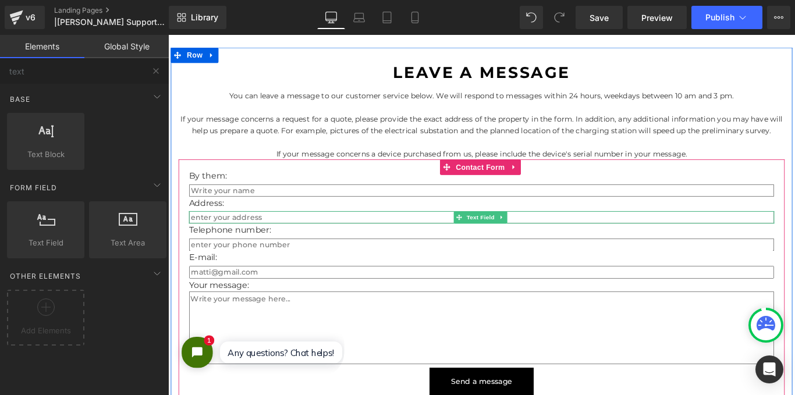
click at [302, 233] on input "text" at bounding box center [521, 240] width 658 height 14
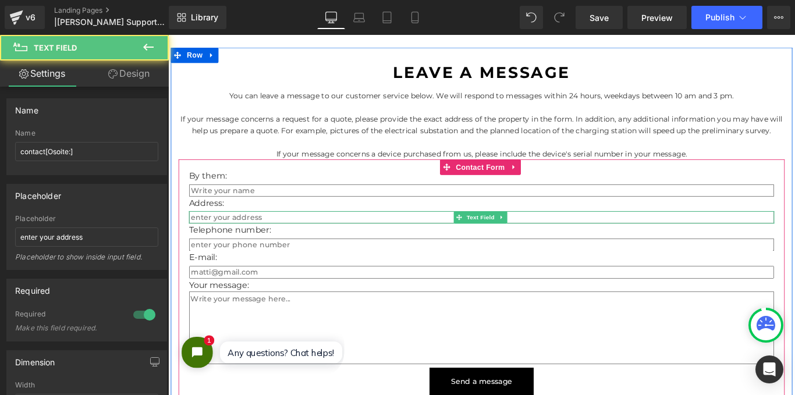
click at [266, 233] on input "text" at bounding box center [521, 240] width 658 height 14
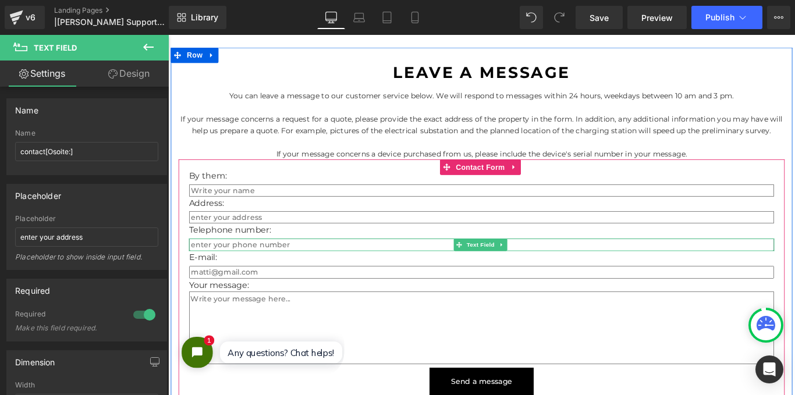
click at [296, 264] on input "text" at bounding box center [521, 271] width 658 height 14
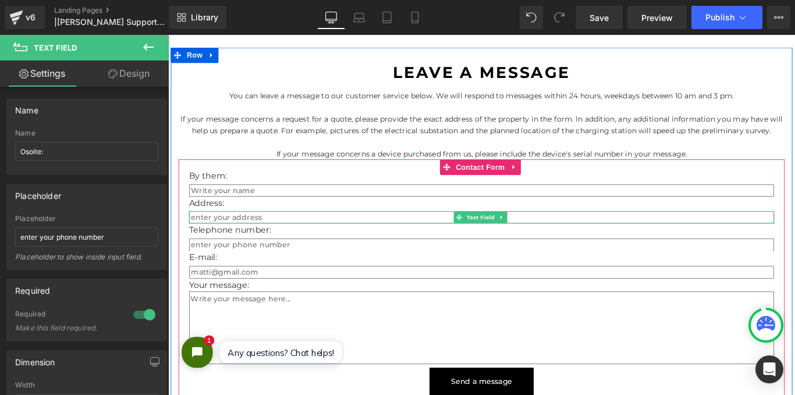
click at [299, 233] on input "text" at bounding box center [521, 240] width 658 height 14
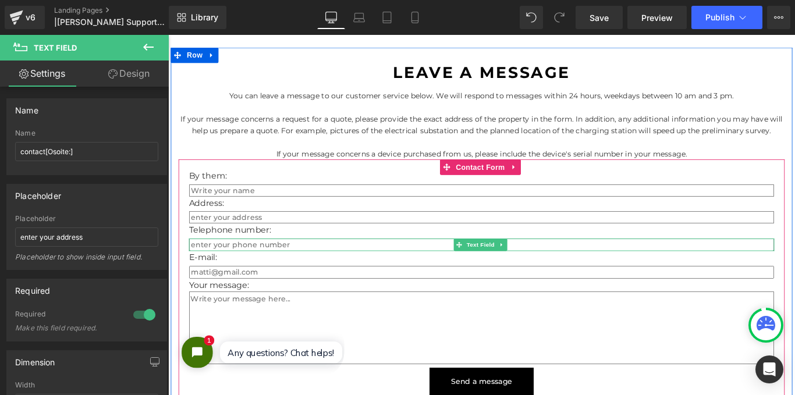
click at [298, 264] on input "text" at bounding box center [521, 271] width 658 height 14
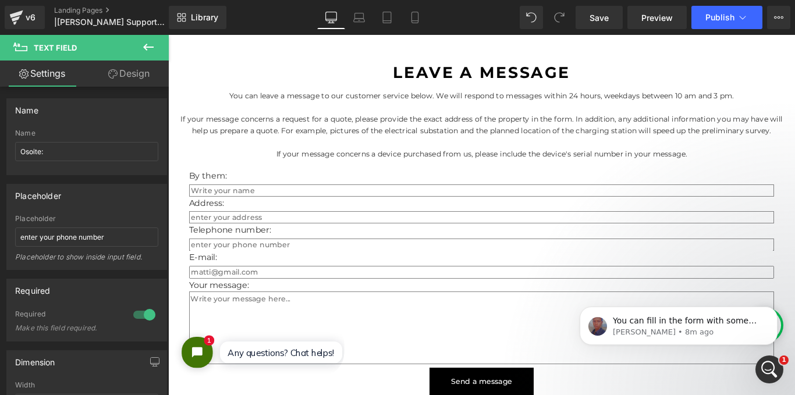
scroll to position [0, 0]
